Goal: Task Accomplishment & Management: Manage account settings

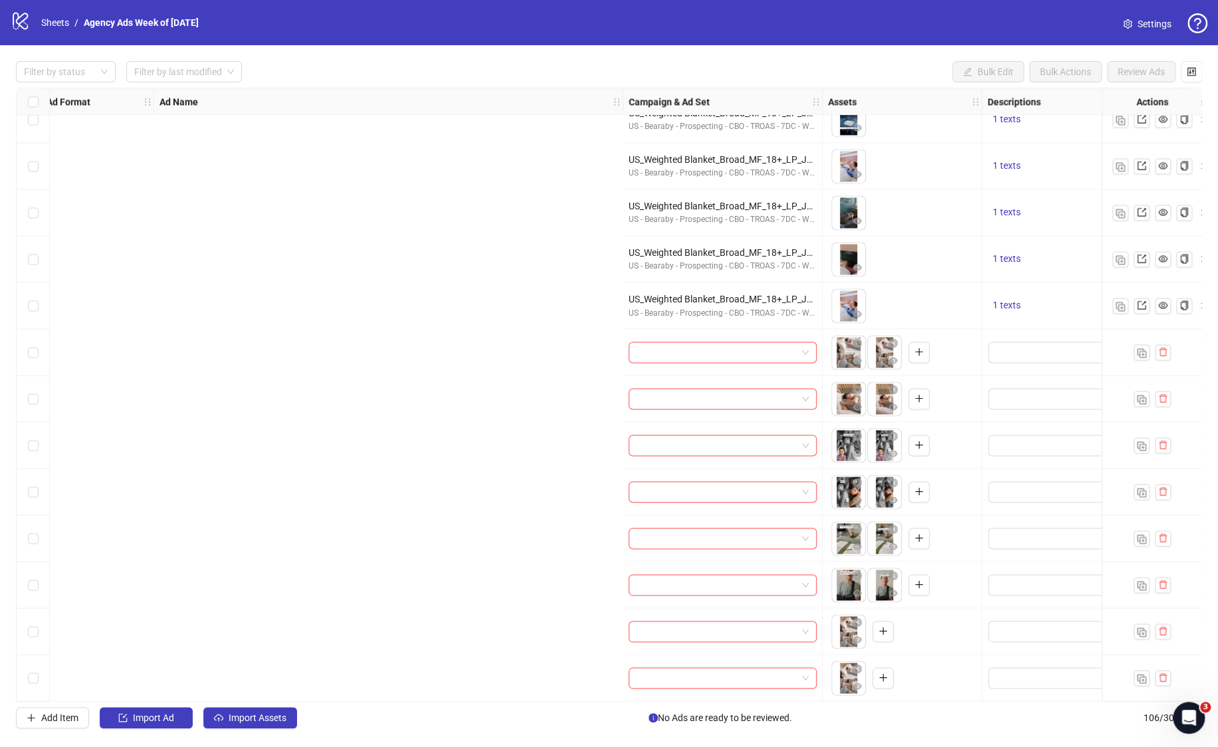
scroll to position [4344, 849]
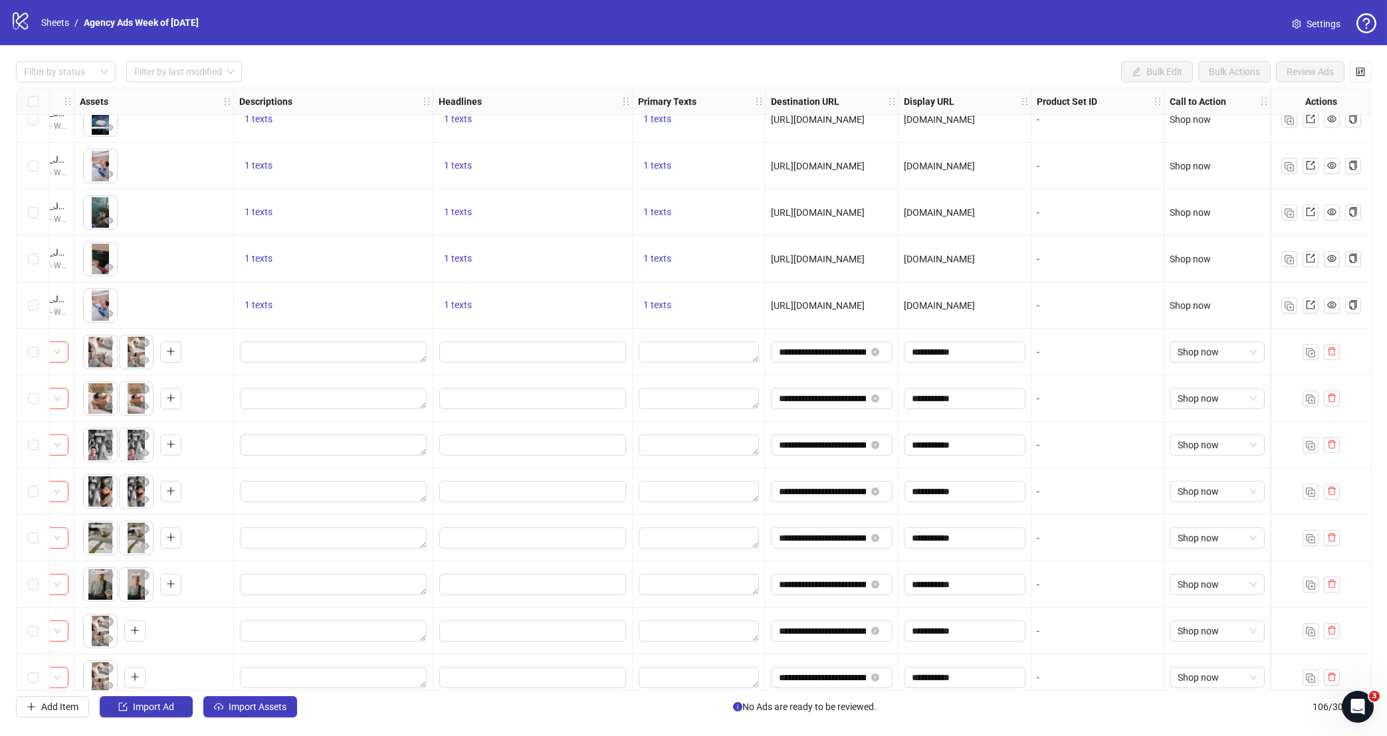
scroll to position [4355, 757]
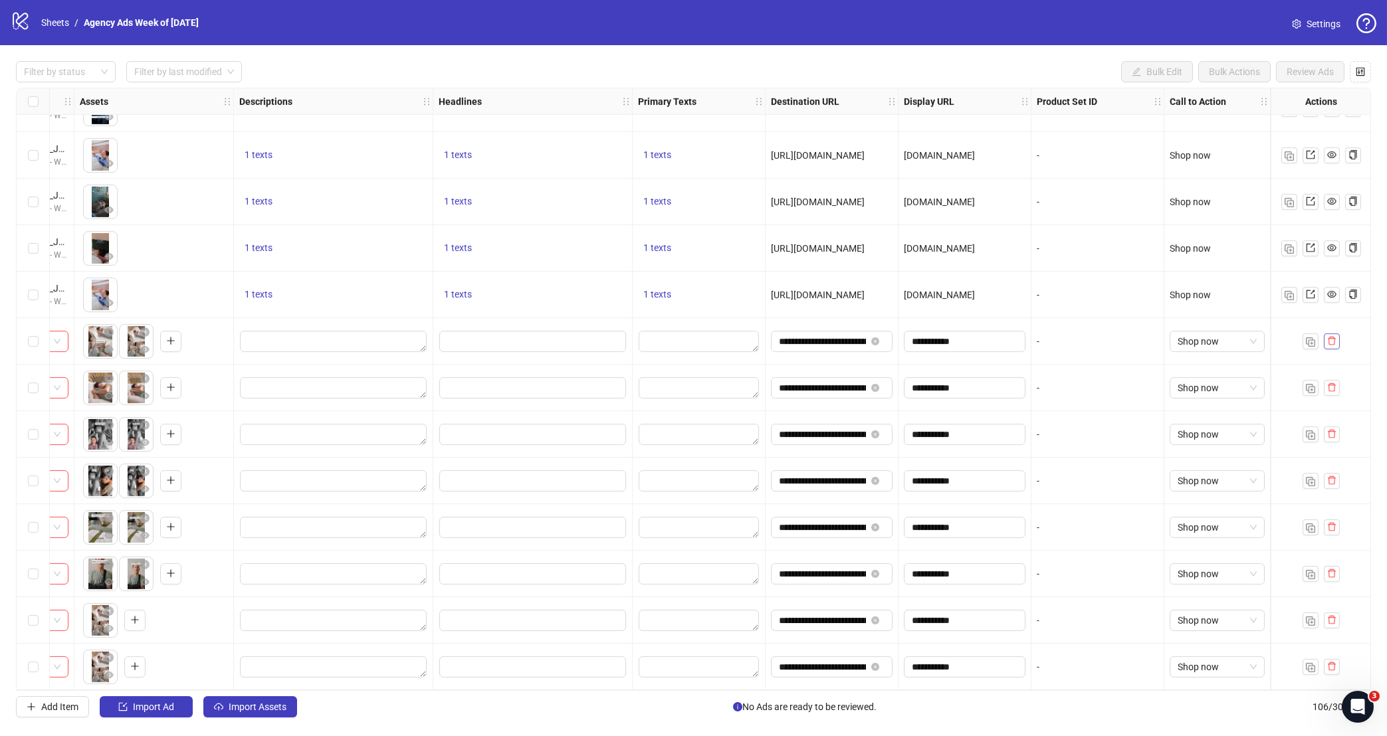
click at [1335, 339] on icon "delete" at bounding box center [1331, 340] width 9 height 9
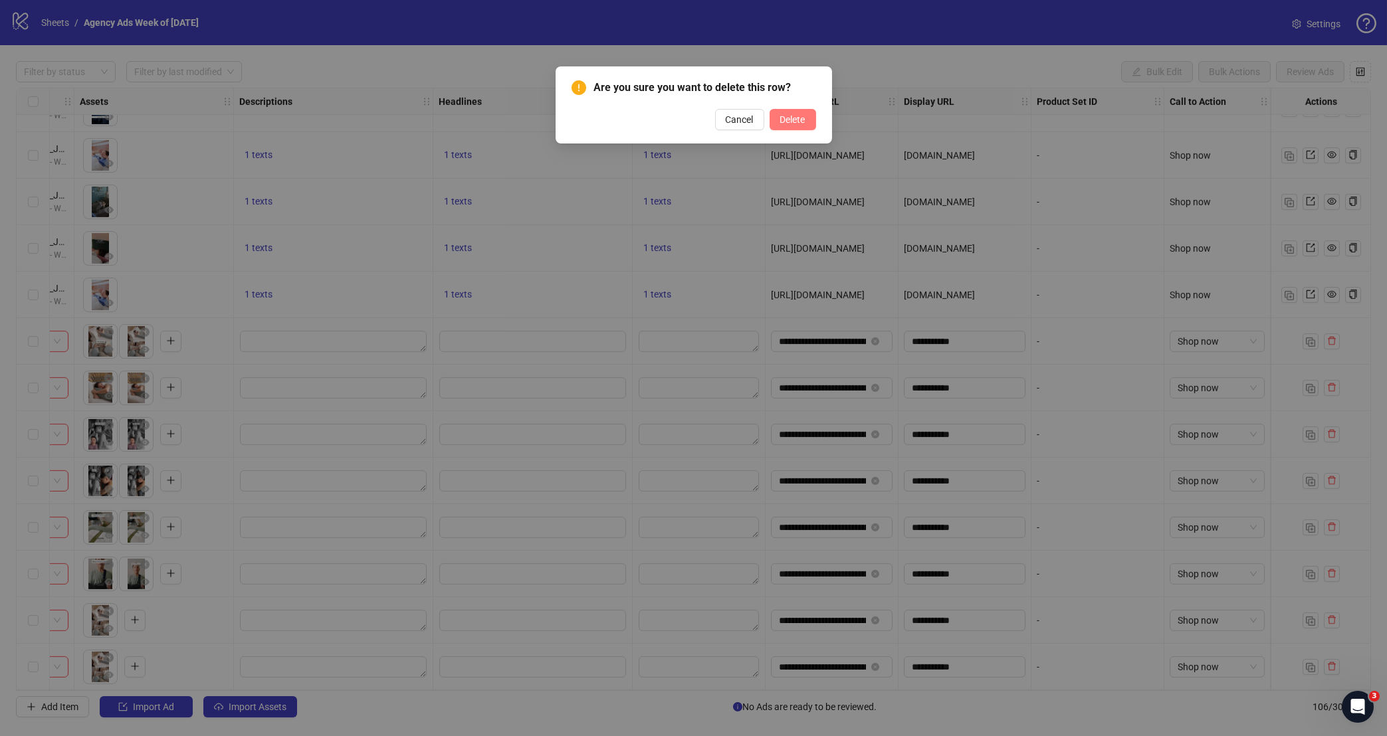
click at [805, 112] on button "Delete" at bounding box center [792, 119] width 47 height 21
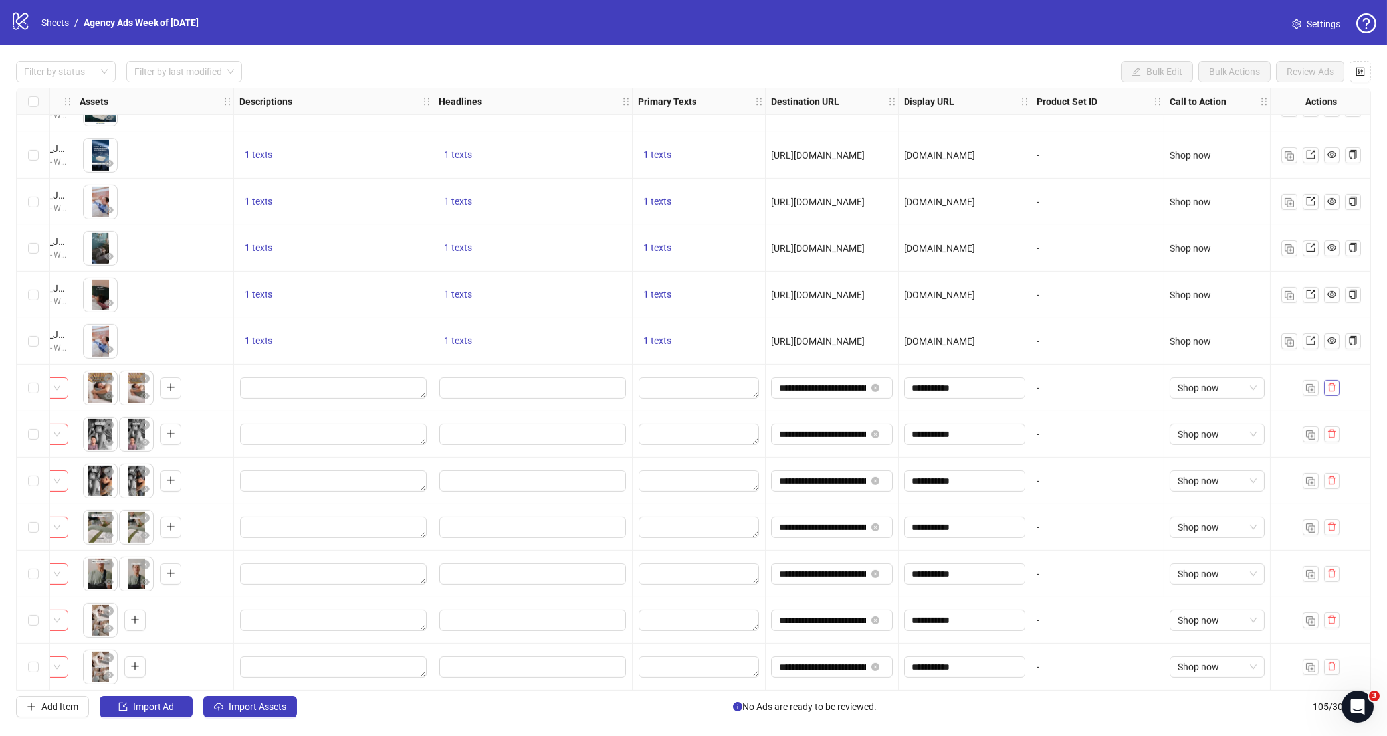
click at [1330, 391] on icon "delete" at bounding box center [1331, 387] width 9 height 9
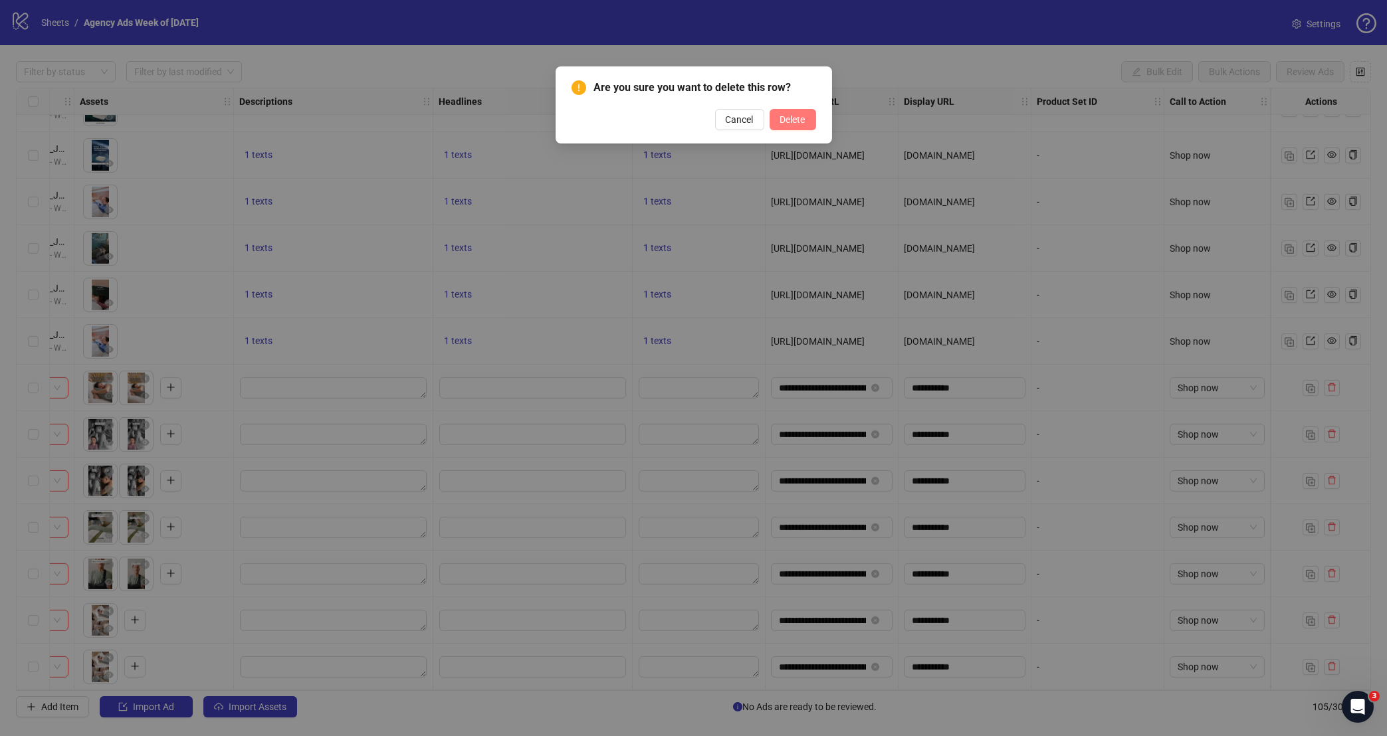
click at [806, 116] on button "Delete" at bounding box center [792, 119] width 47 height 21
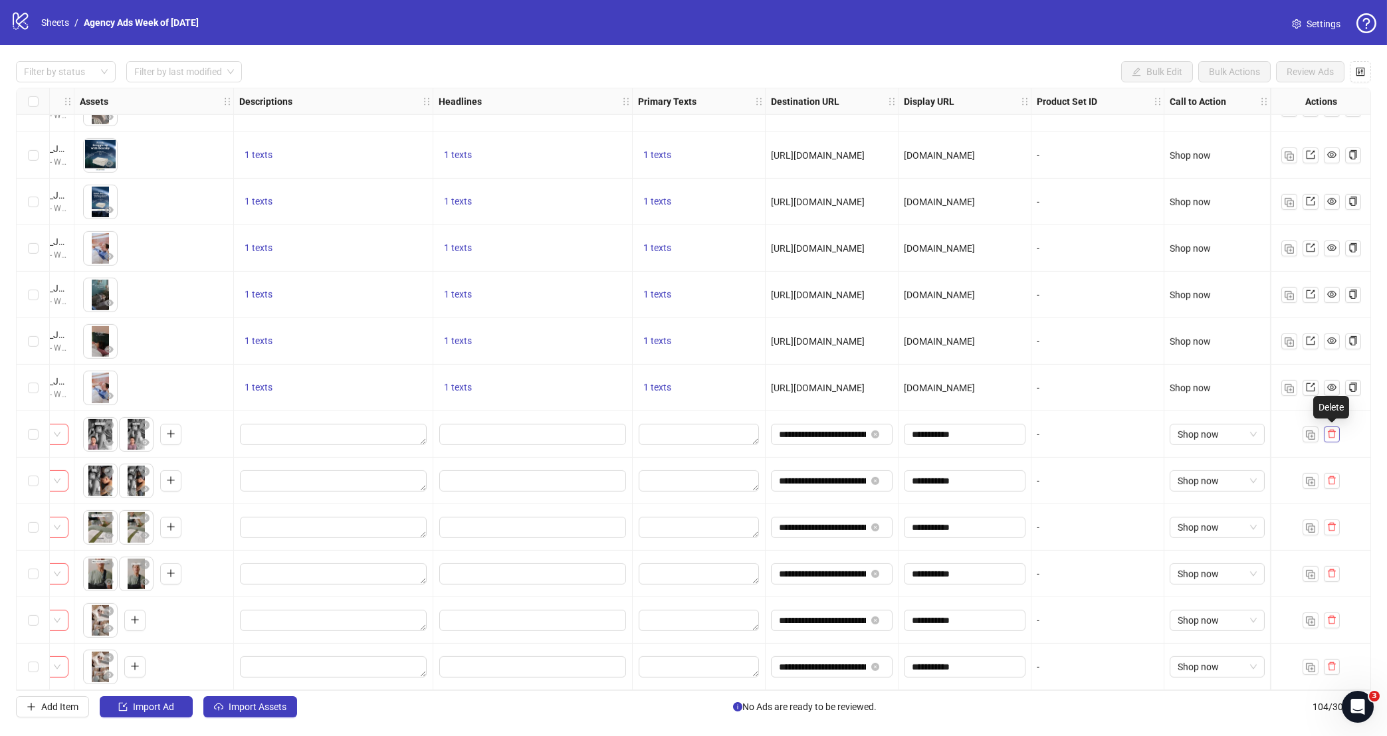
click at [1330, 439] on icon "delete" at bounding box center [1331, 433] width 9 height 9
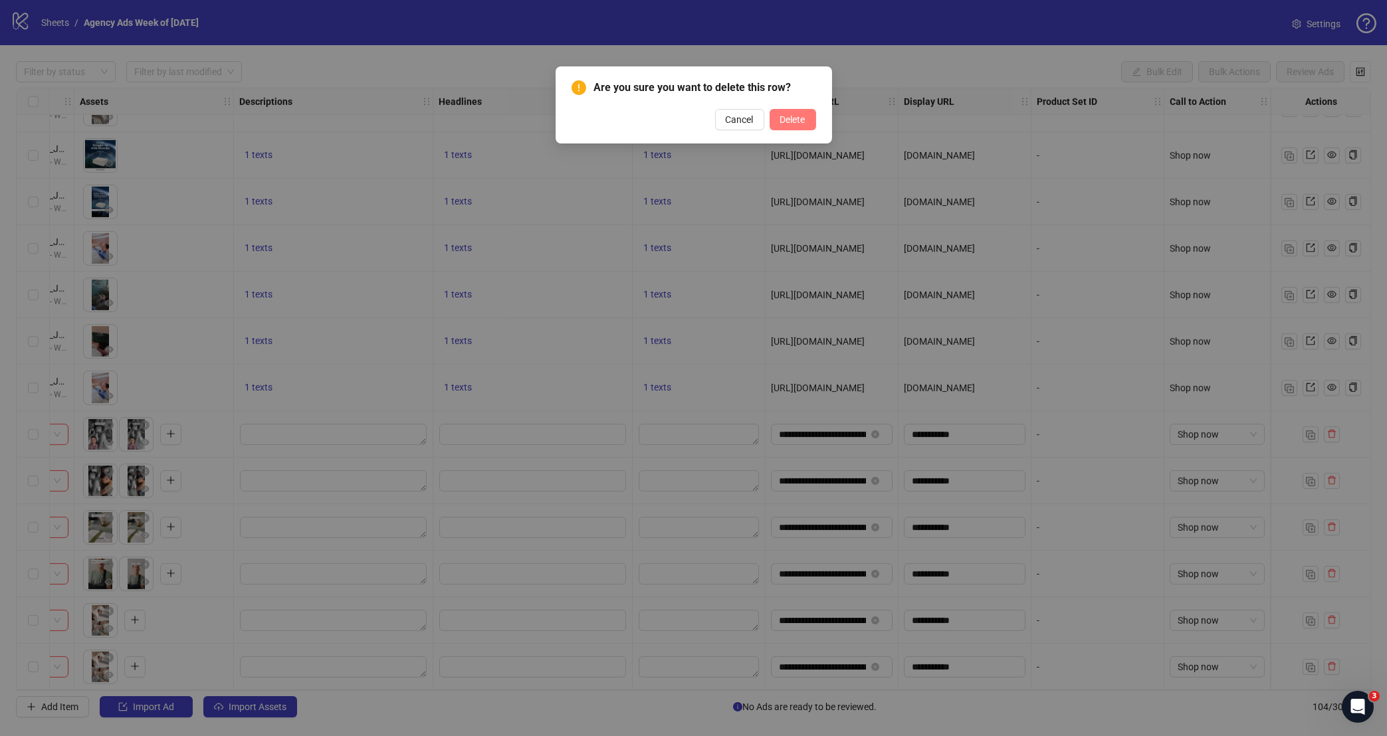
click at [801, 127] on button "Delete" at bounding box center [792, 119] width 47 height 21
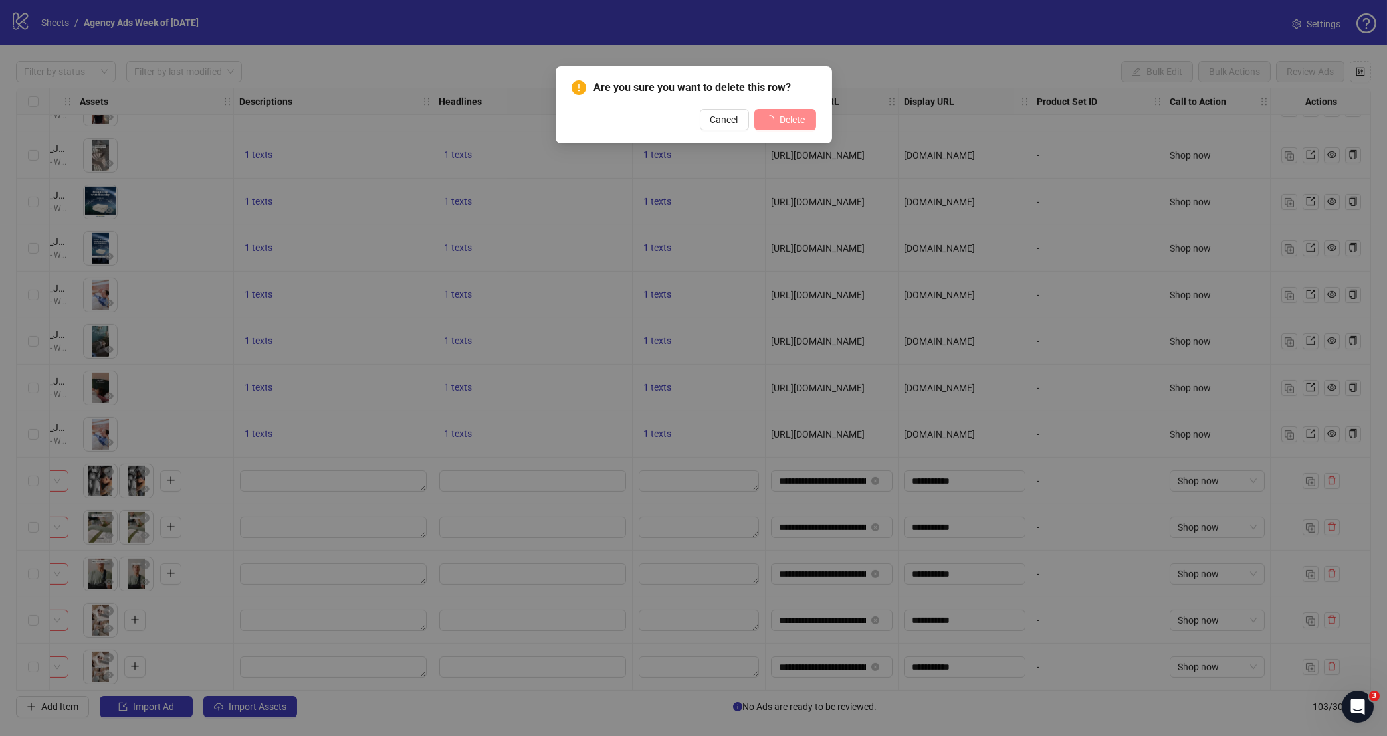
scroll to position [4215, 757]
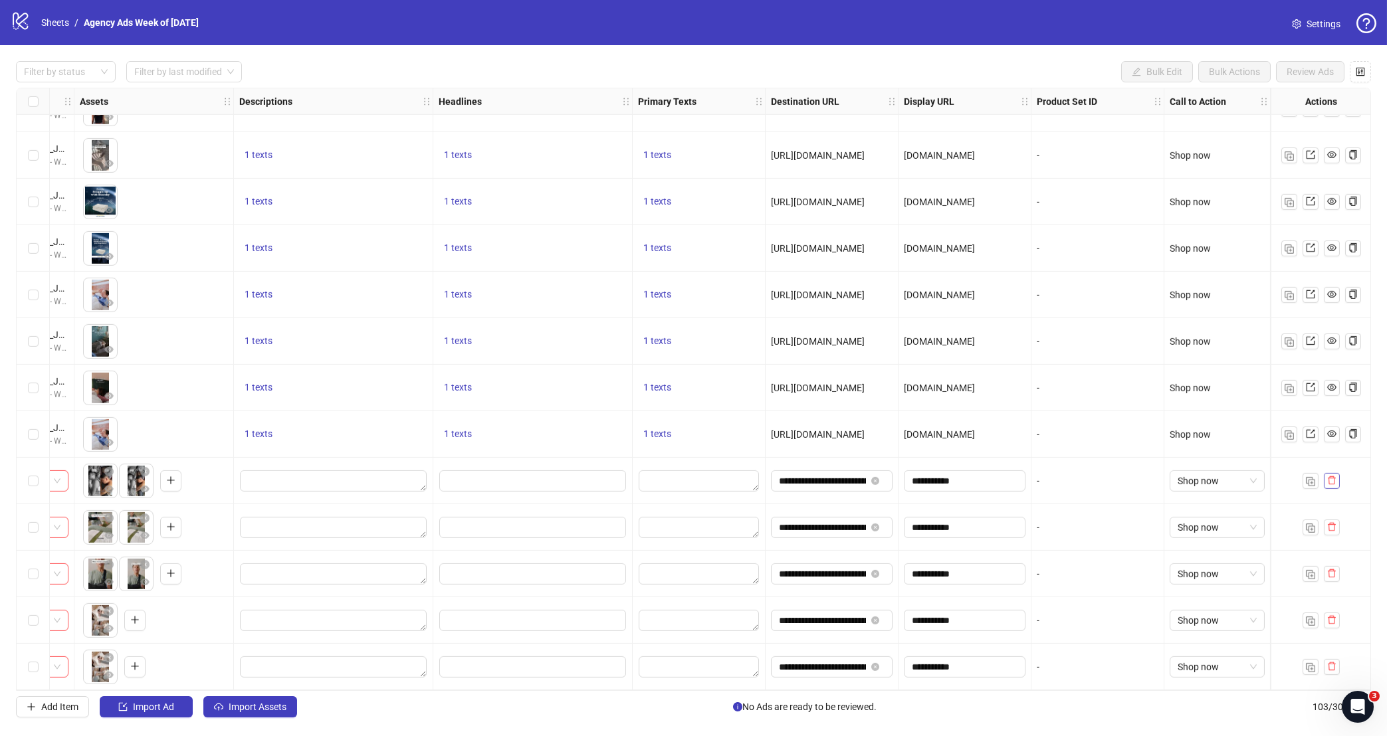
click at [1335, 484] on icon "delete" at bounding box center [1331, 480] width 9 height 9
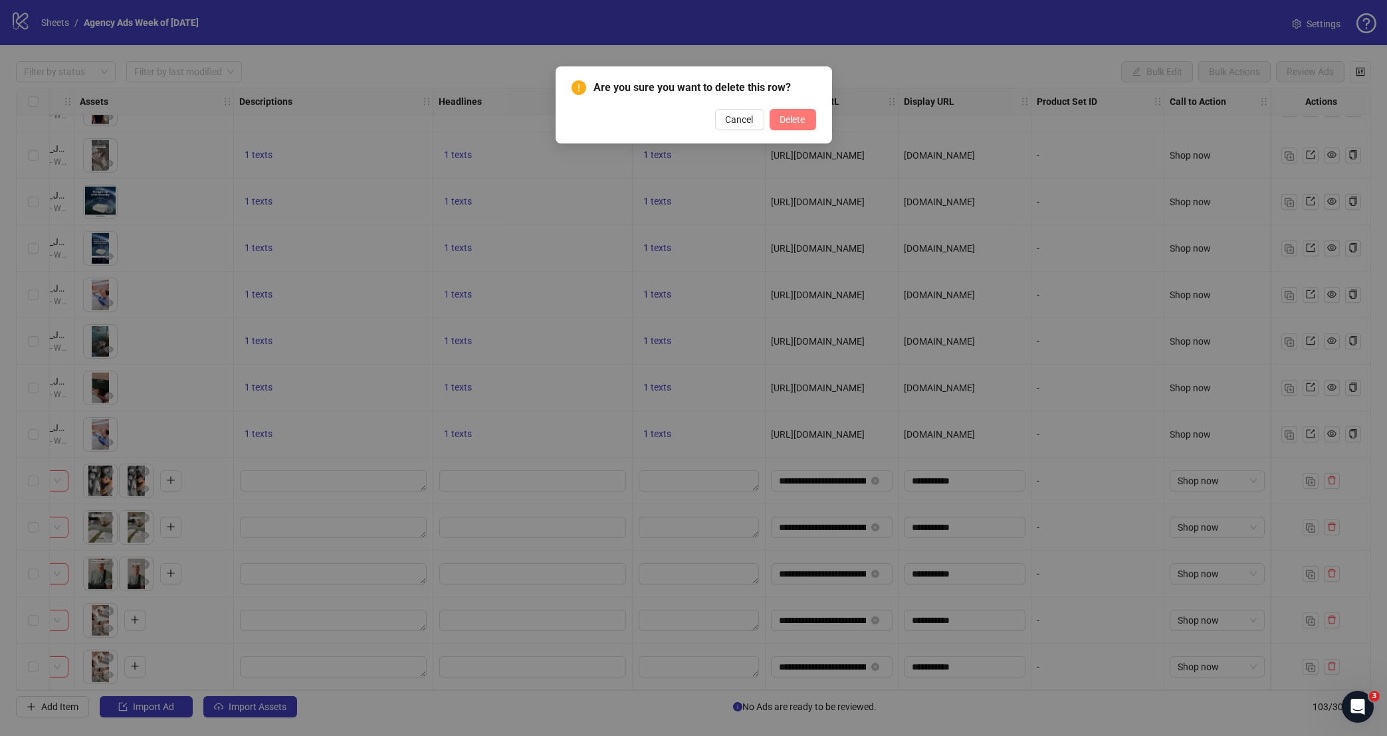
click at [781, 116] on span "Delete" at bounding box center [792, 119] width 25 height 11
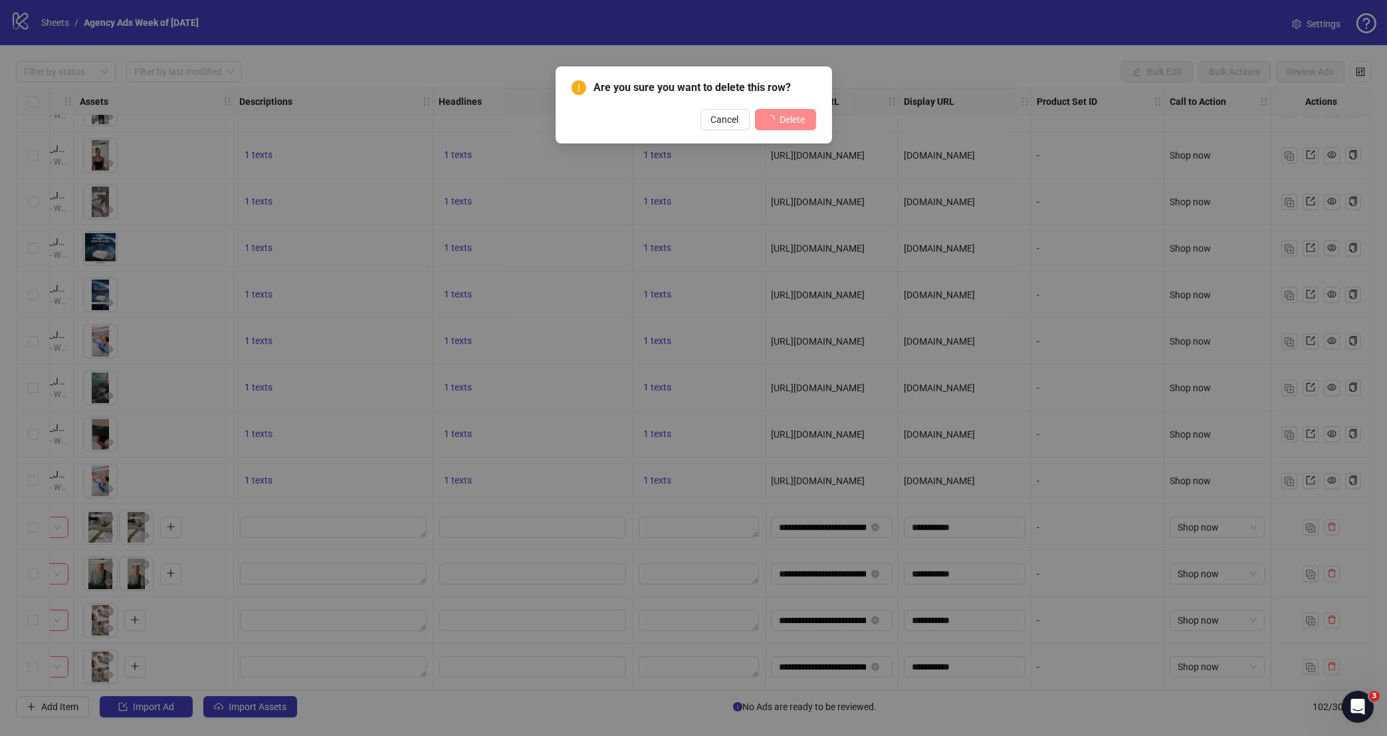
scroll to position [4169, 757]
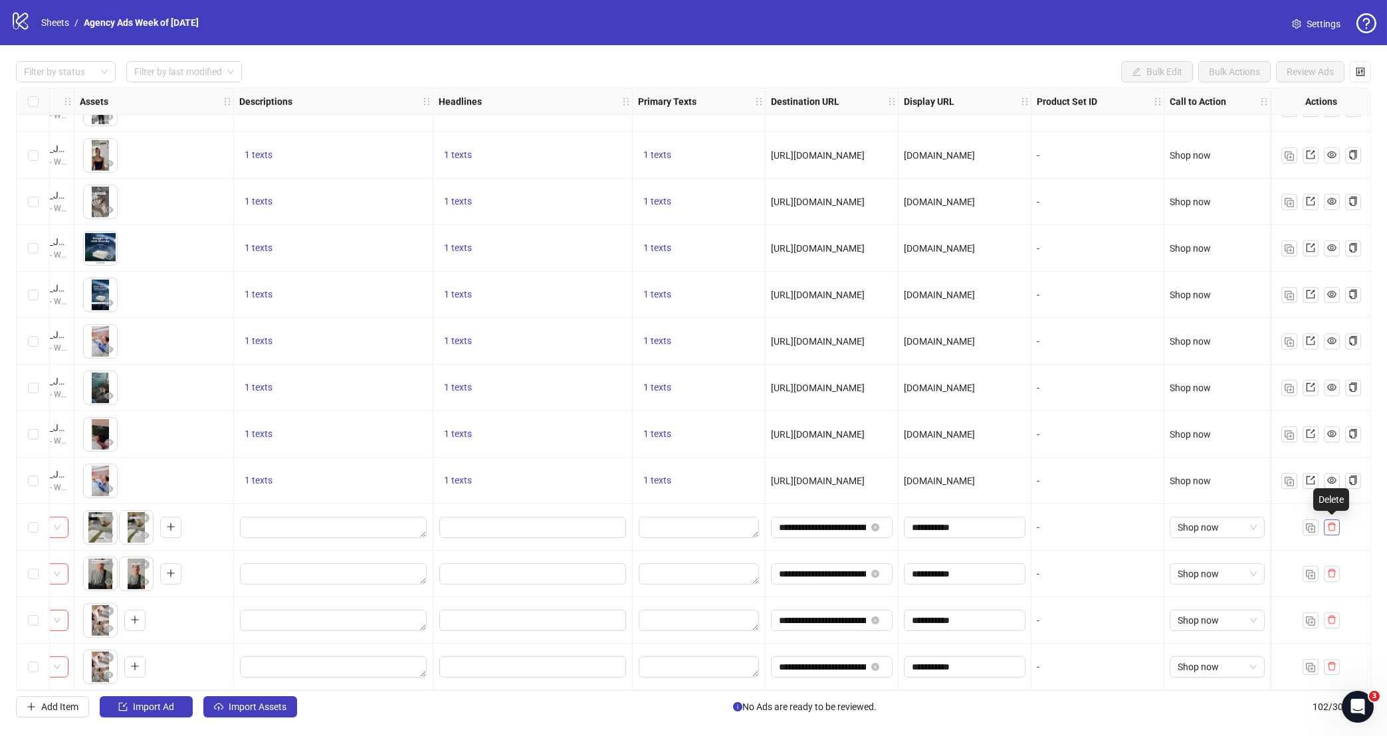
click at [1337, 524] on button "button" at bounding box center [1332, 528] width 16 height 16
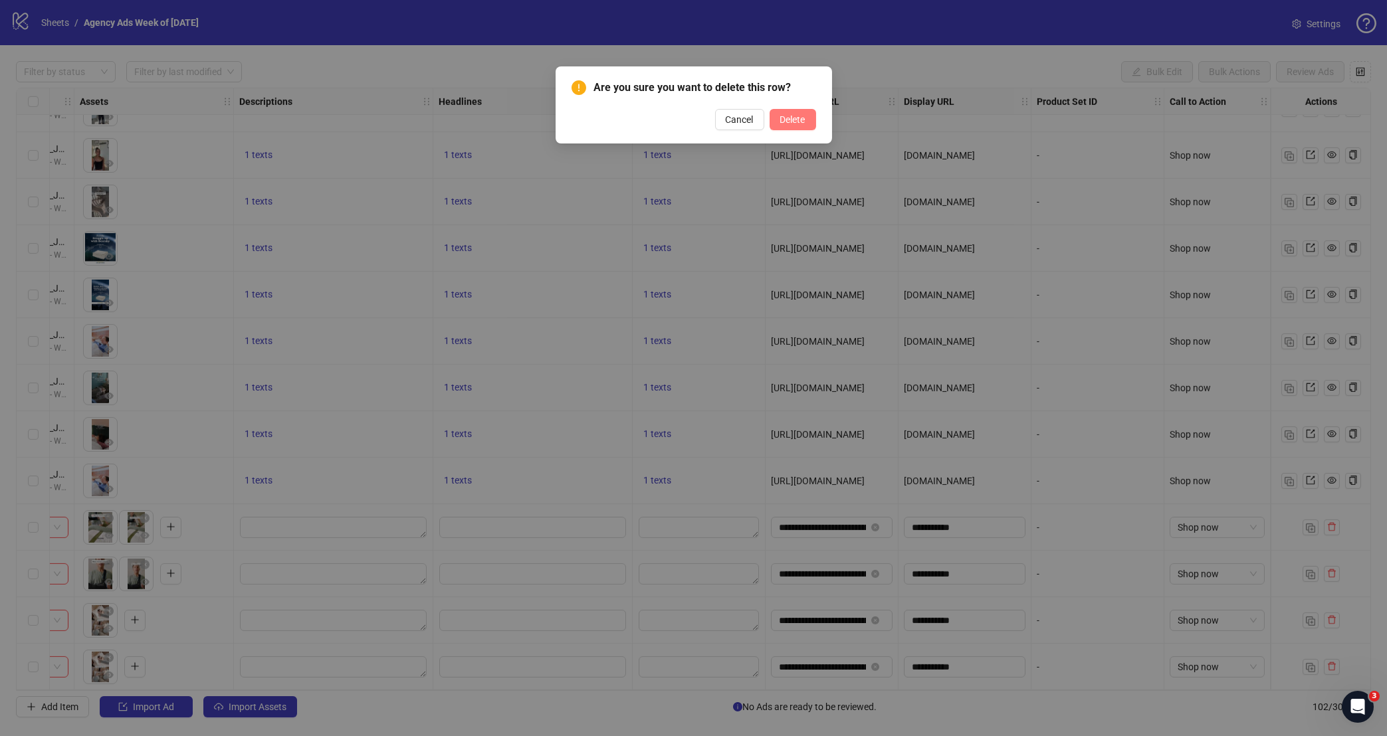
click at [807, 122] on button "Delete" at bounding box center [792, 119] width 47 height 21
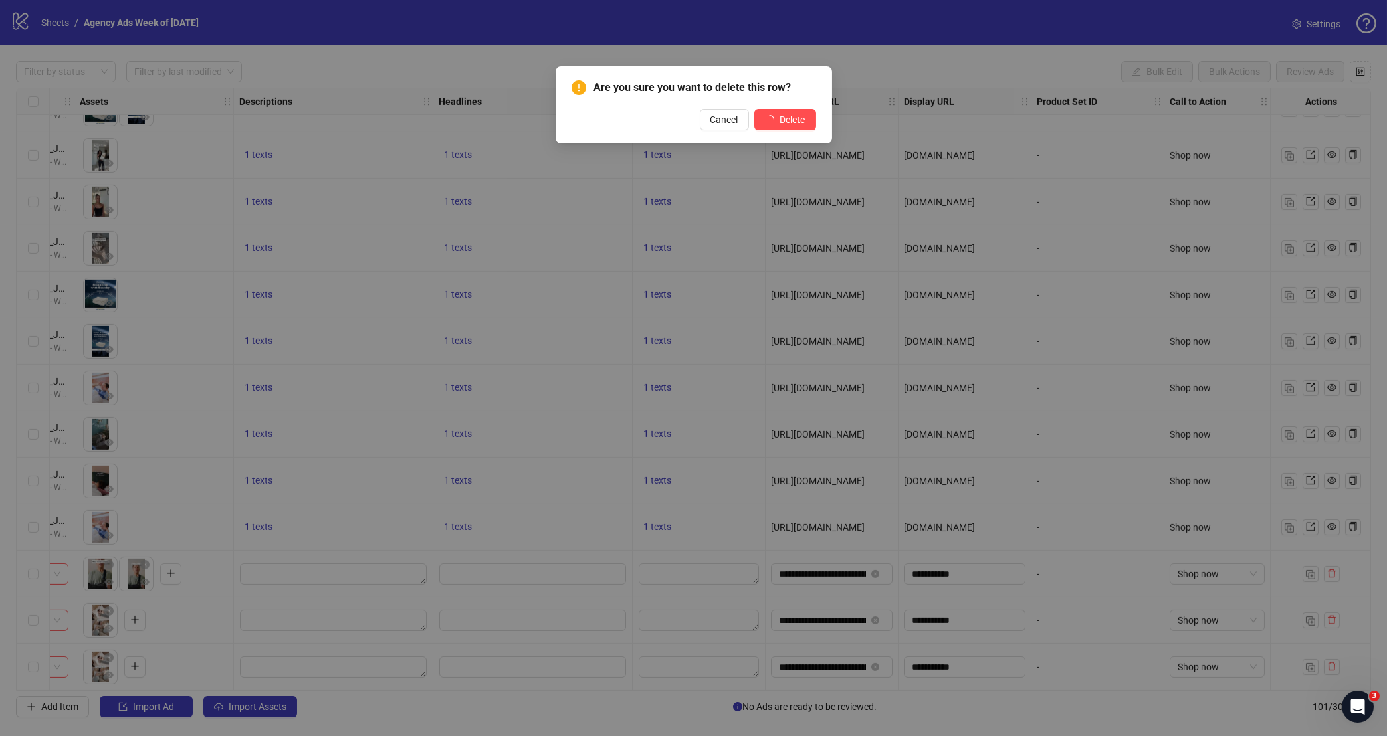
scroll to position [4122, 757]
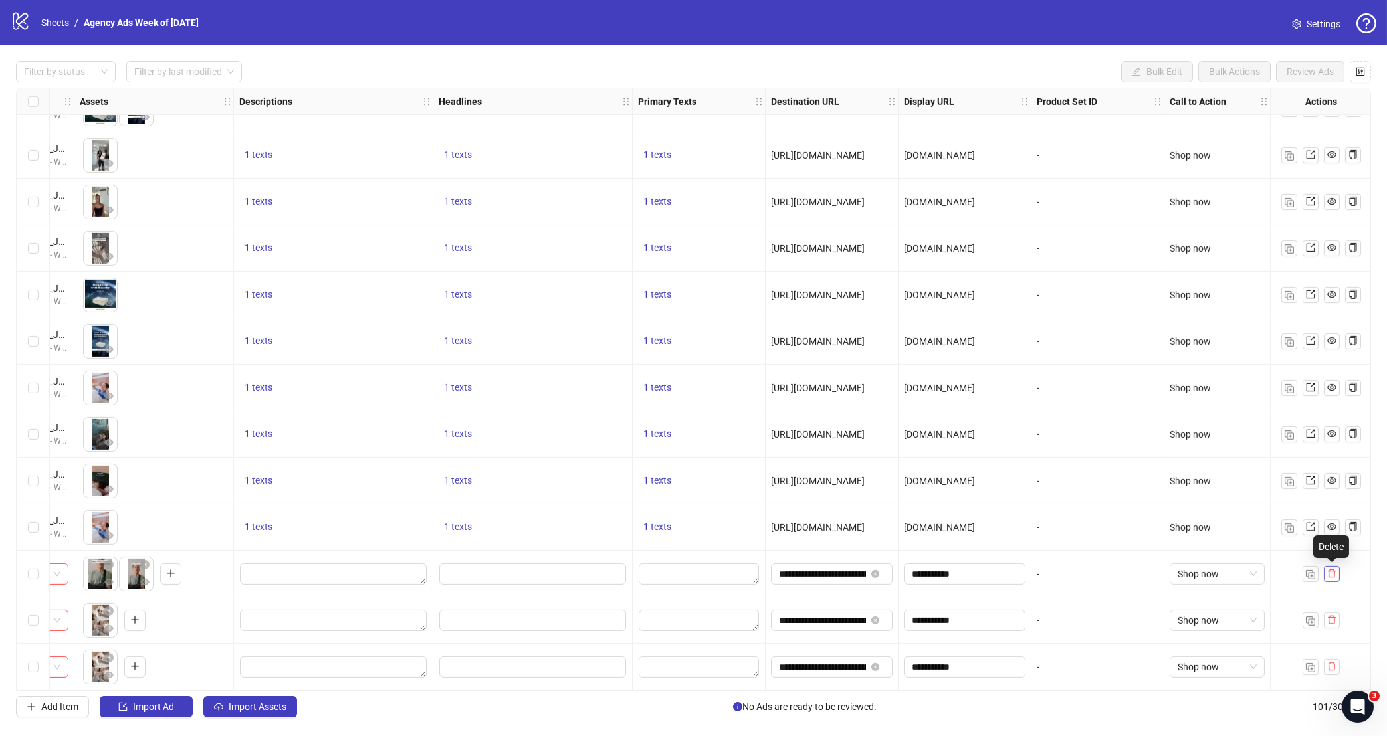
click at [1334, 576] on icon "delete" at bounding box center [1332, 573] width 8 height 9
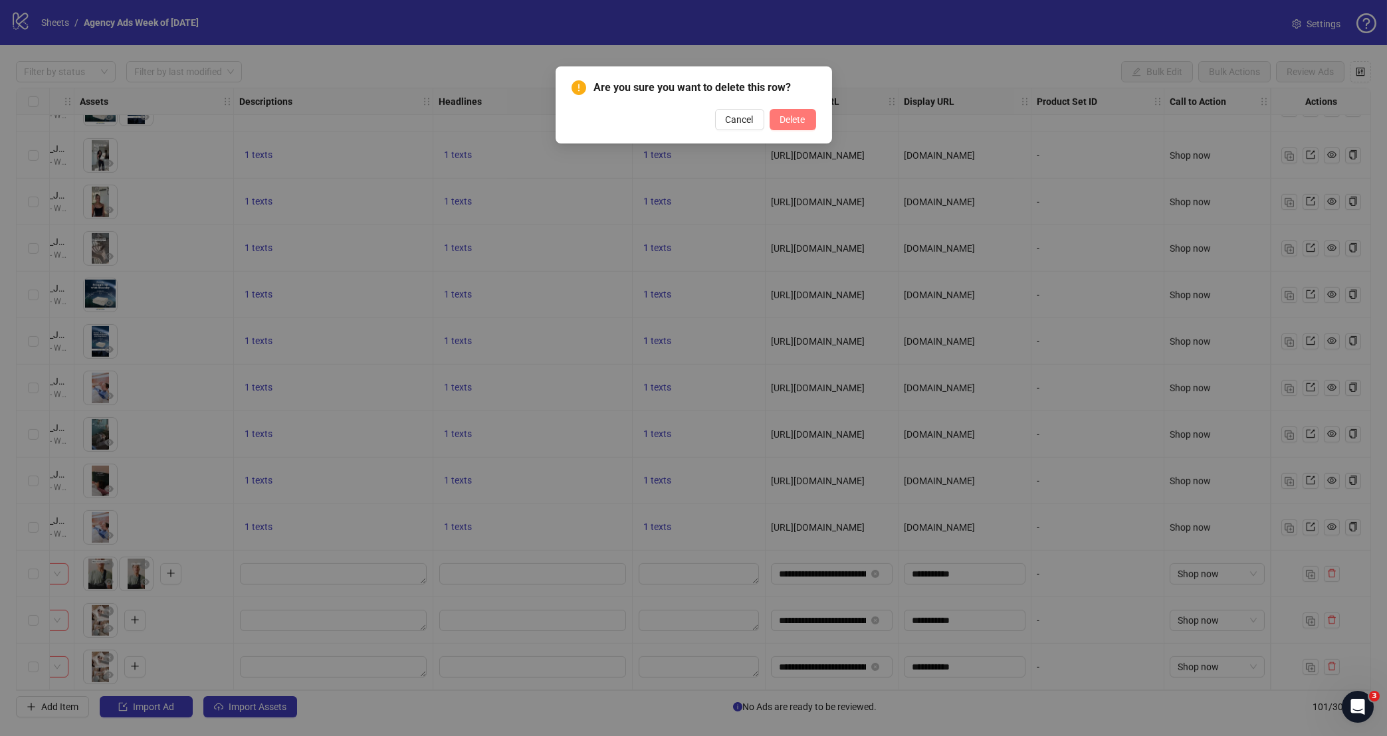
click at [797, 122] on span "Delete" at bounding box center [792, 119] width 25 height 11
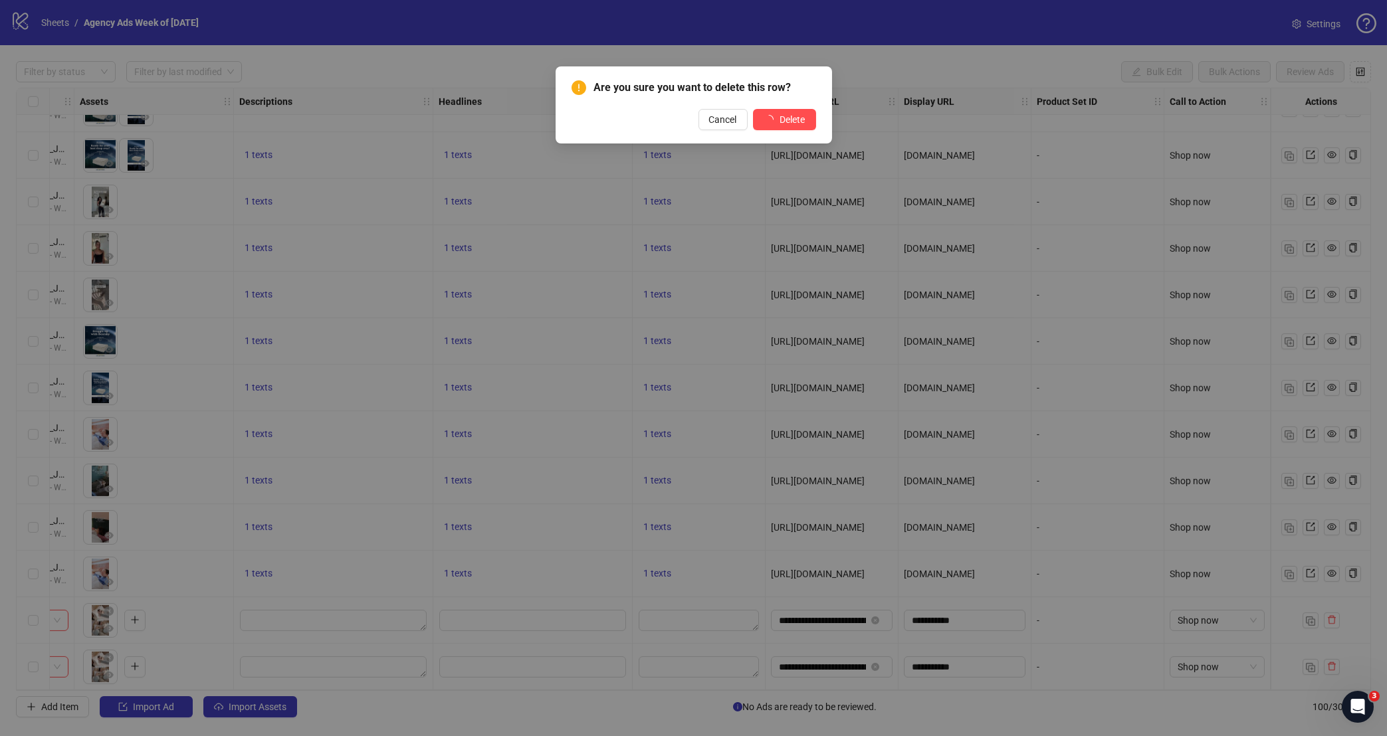
scroll to position [4075, 757]
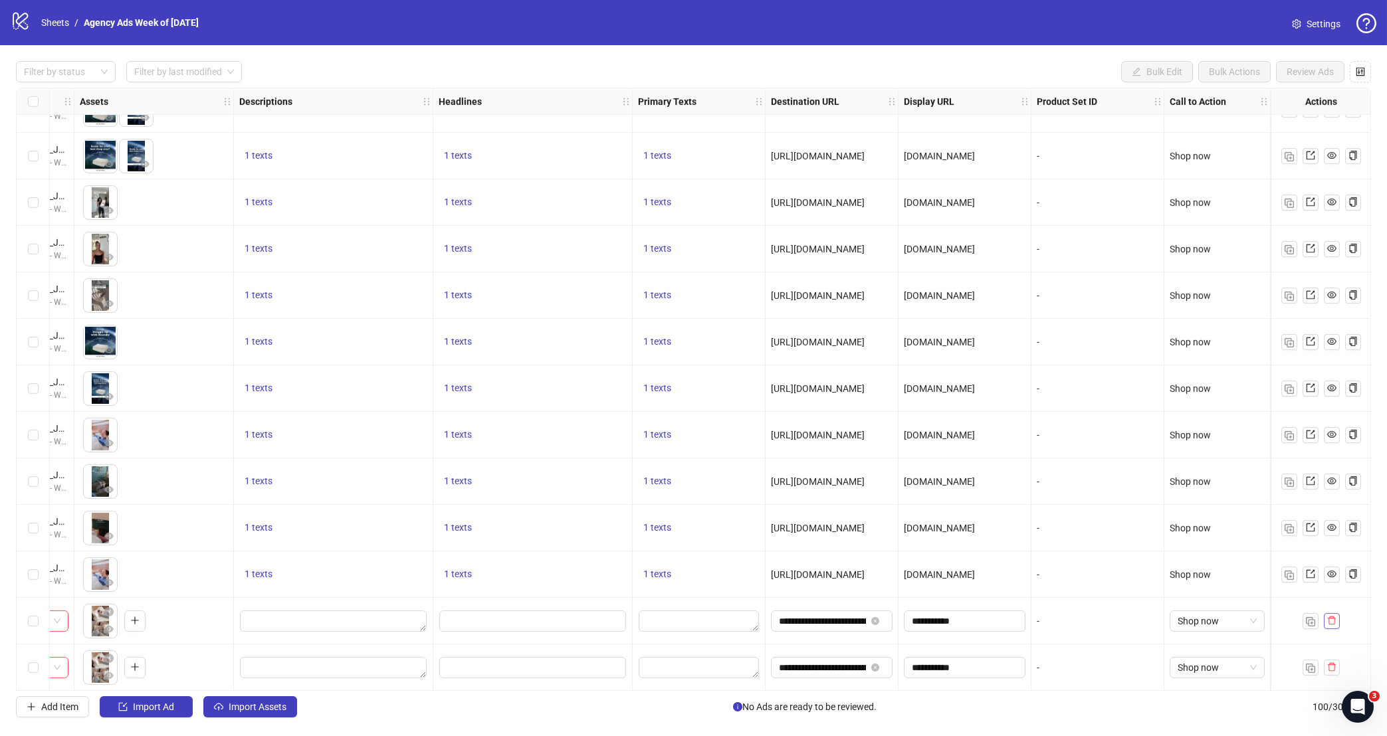
click at [1334, 621] on icon "delete" at bounding box center [1332, 621] width 8 height 9
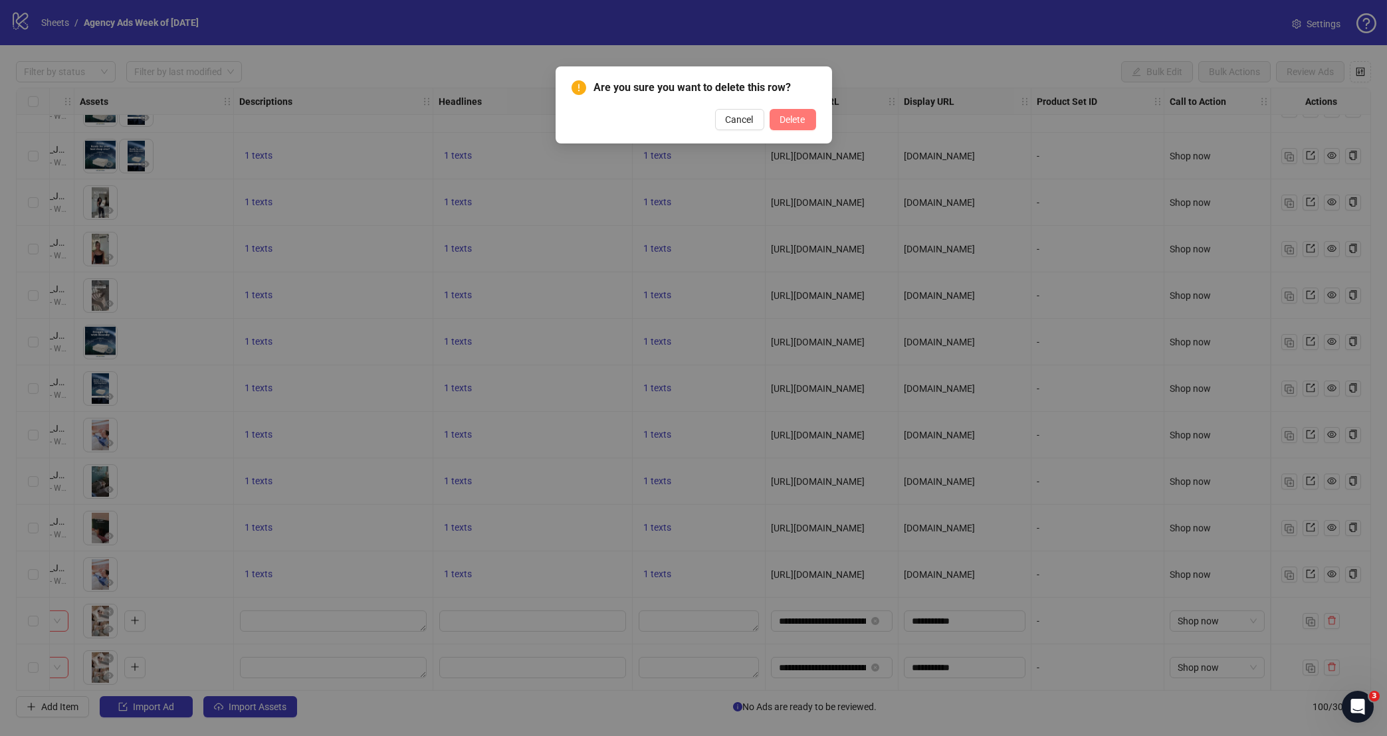
click at [787, 121] on span "Delete" at bounding box center [792, 119] width 25 height 11
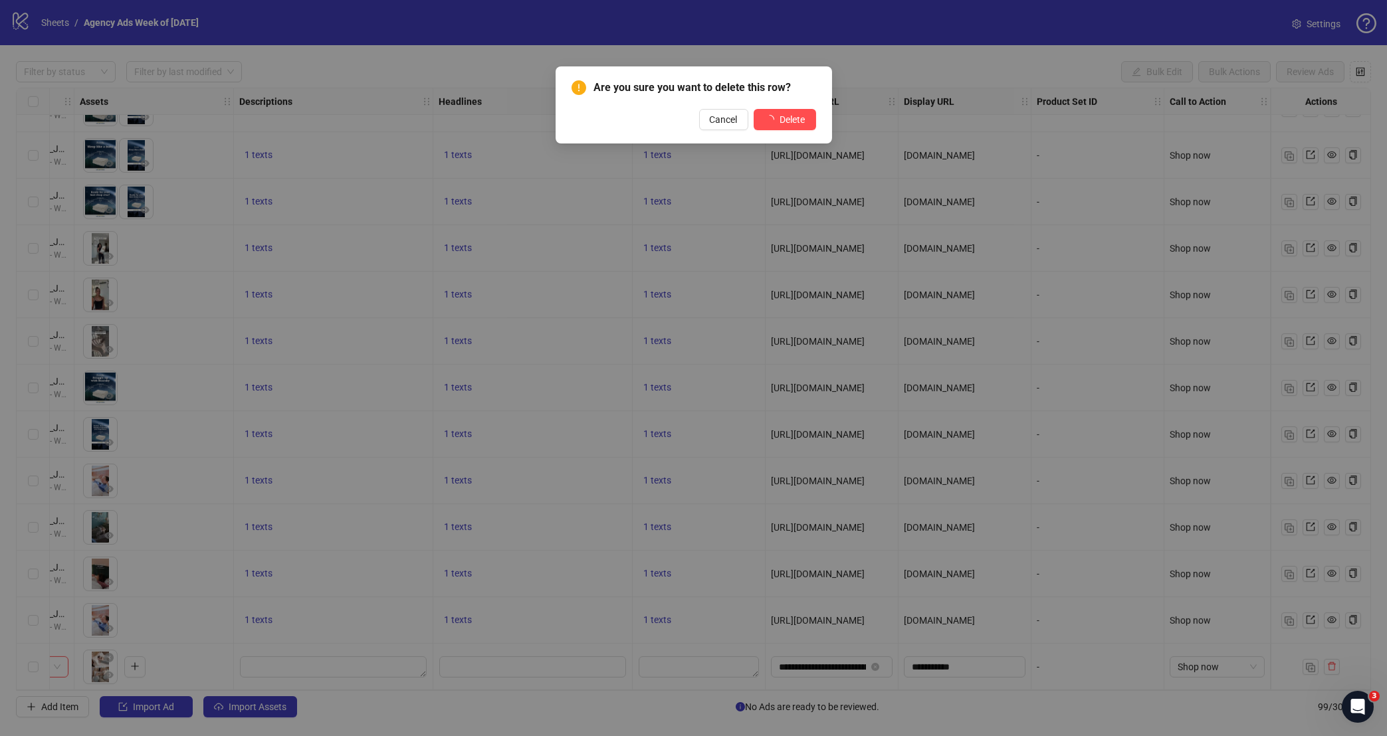
scroll to position [4029, 757]
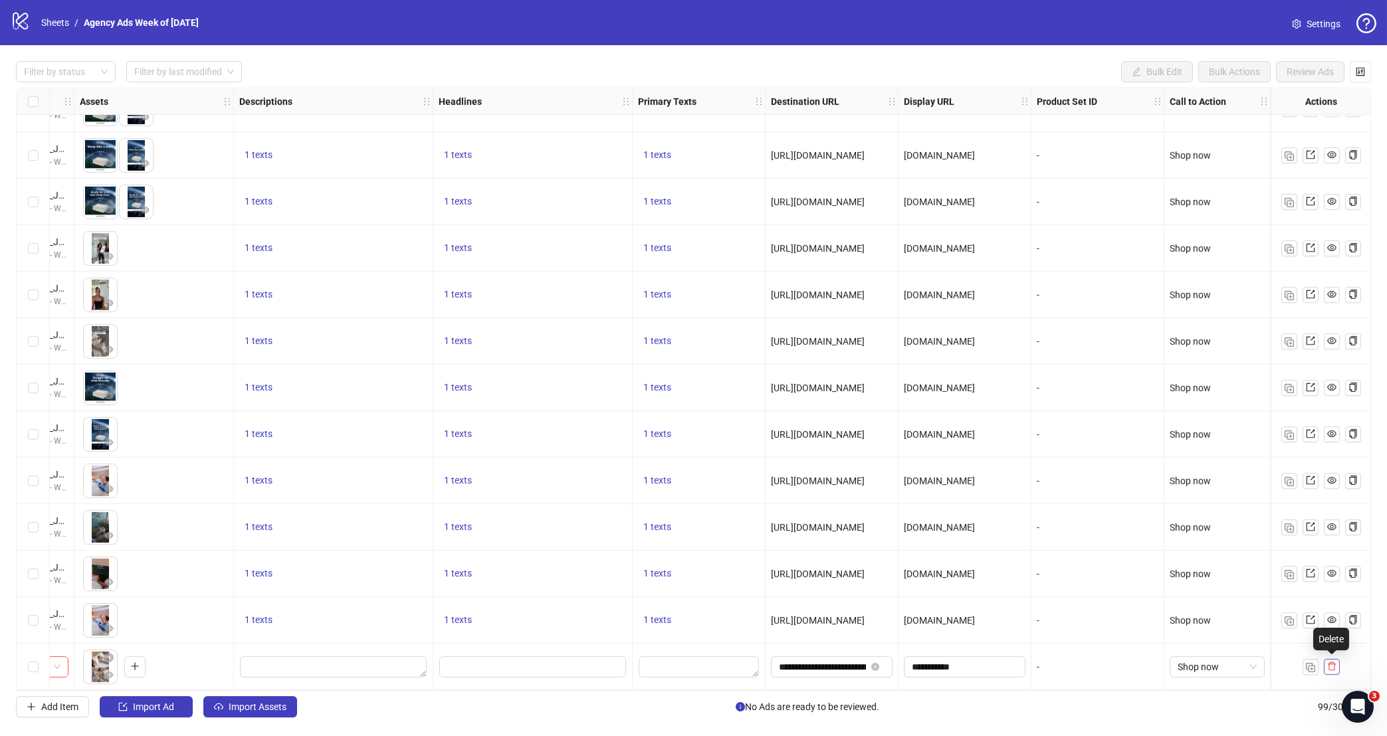
click at [1328, 662] on button "button" at bounding box center [1332, 667] width 16 height 16
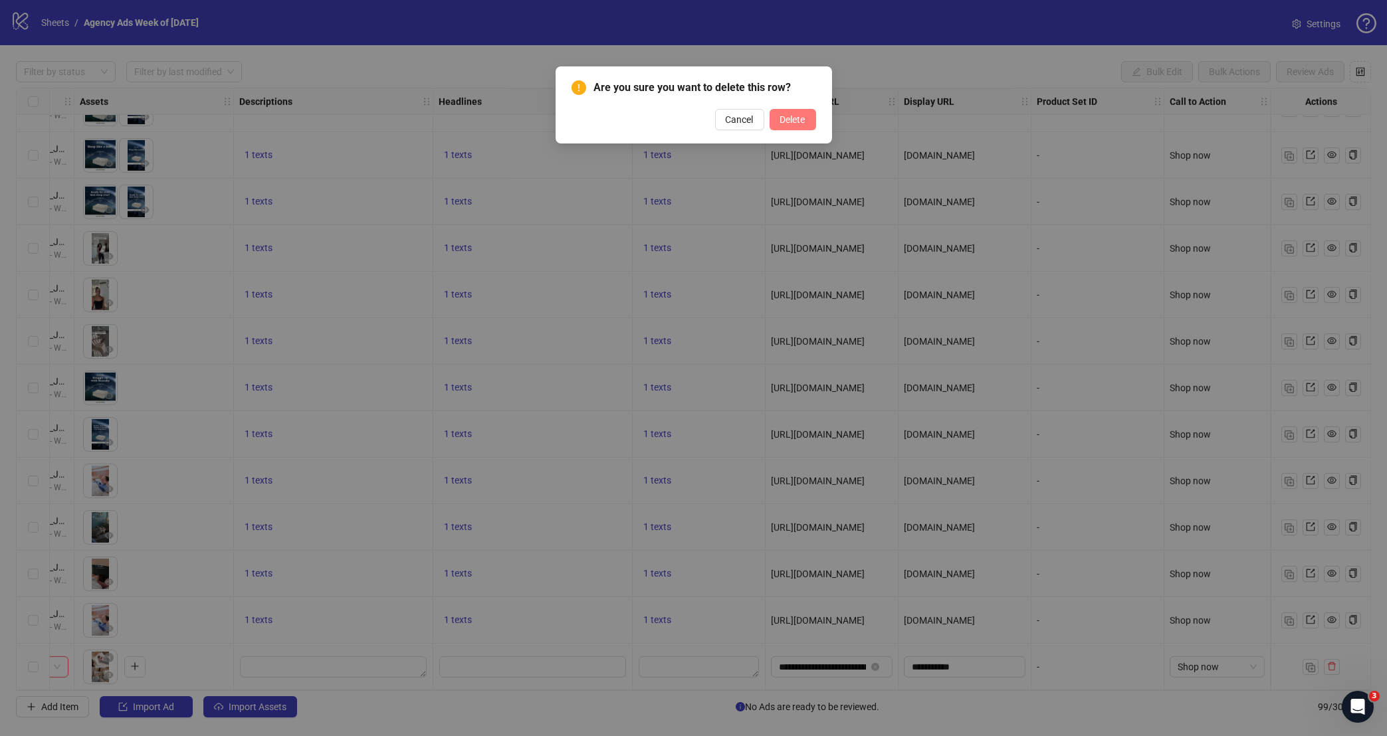
click at [787, 128] on button "Delete" at bounding box center [792, 119] width 47 height 21
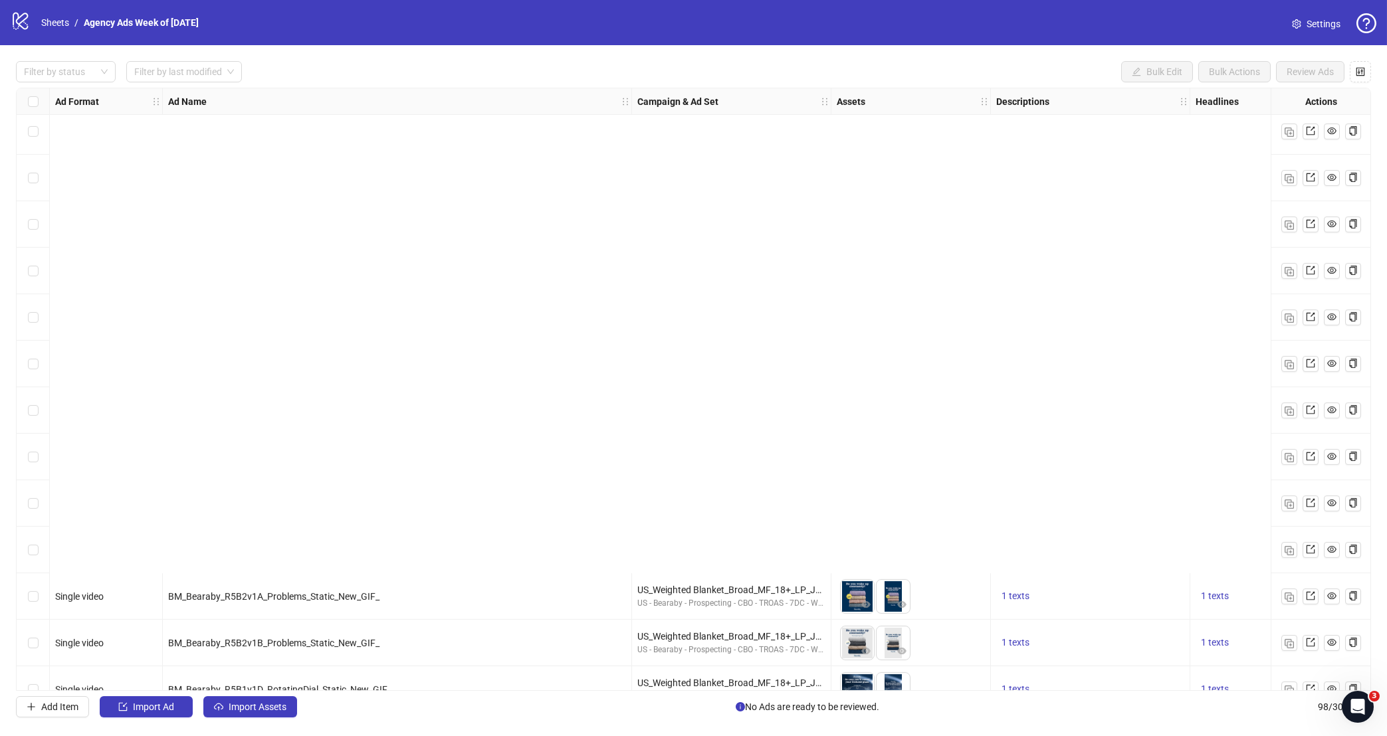
scroll to position [3983, 0]
